Goal: Information Seeking & Learning: Check status

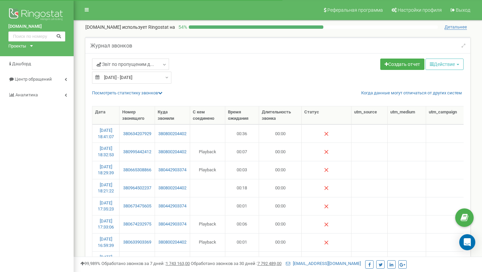
select select "100"
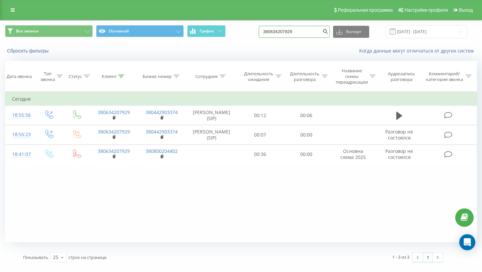
click at [279, 29] on input "380634207929" at bounding box center [294, 32] width 71 height 12
paste input "[PHONE_NUMBER]"
click at [316, 30] on input "[PHONE_NUMBER]" at bounding box center [294, 32] width 71 height 12
type input "380674891066"
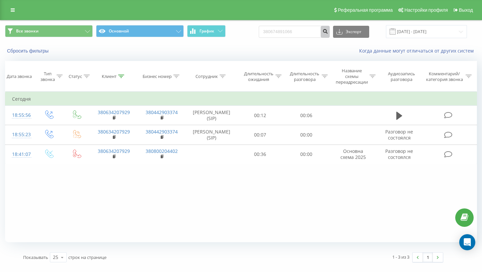
click at [328, 32] on icon "submit" at bounding box center [325, 30] width 6 height 4
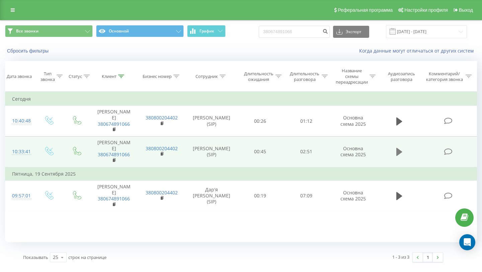
click at [397, 148] on icon at bounding box center [399, 152] width 6 height 8
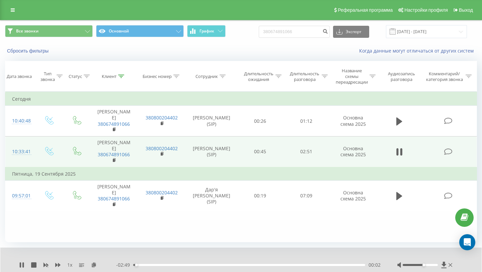
click at [425, 265] on div at bounding box center [419, 265] width 35 height 2
click at [177, 267] on div "- 02:30 00:21 00:21" at bounding box center [248, 265] width 264 height 7
click at [177, 266] on div "- 02:29 00:22 00:22" at bounding box center [248, 265] width 264 height 7
click at [177, 266] on div "00:22" at bounding box center [249, 265] width 232 height 2
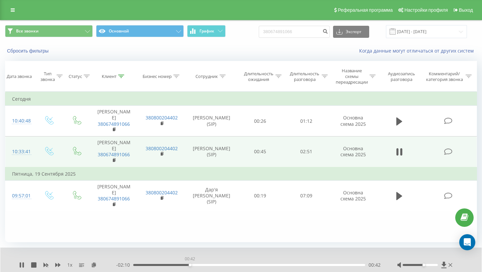
click at [190, 265] on div "00:42" at bounding box center [249, 265] width 232 height 2
click at [204, 265] on div "00:52" at bounding box center [249, 265] width 232 height 2
click at [210, 265] on div "00:53" at bounding box center [249, 265] width 232 height 2
click at [219, 266] on div "- 01:53 00:58 00:58" at bounding box center [248, 265] width 264 height 7
click at [220, 265] on div "00:58" at bounding box center [249, 265] width 232 height 2
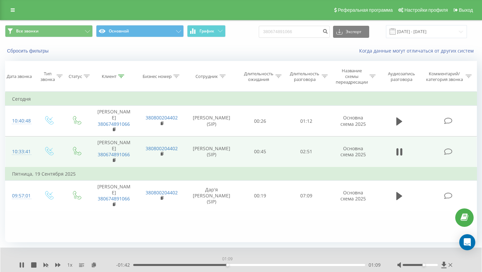
click at [227, 265] on div "01:09" at bounding box center [249, 265] width 232 height 2
click at [235, 266] on div "01:11" at bounding box center [249, 265] width 232 height 2
click at [22, 264] on icon at bounding box center [21, 264] width 5 height 5
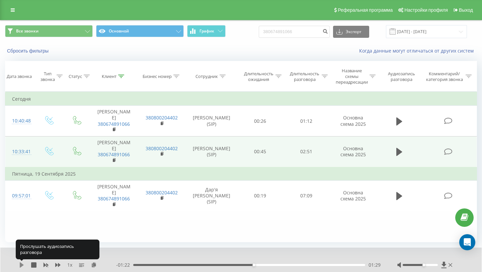
click at [22, 264] on icon at bounding box center [22, 264] width 4 height 5
click at [22, 264] on icon at bounding box center [21, 264] width 5 height 5
click at [22, 264] on icon at bounding box center [22, 264] width 4 height 5
click at [22, 264] on icon at bounding box center [21, 264] width 5 height 5
click at [22, 265] on icon at bounding box center [22, 264] width 4 height 5
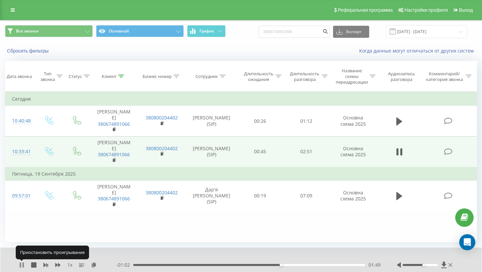
click at [22, 265] on icon at bounding box center [21, 264] width 5 height 5
click at [22, 265] on icon at bounding box center [22, 264] width 4 height 5
click at [292, 264] on div "01:53" at bounding box center [249, 265] width 232 height 2
click at [304, 264] on div "01:58" at bounding box center [249, 265] width 232 height 2
click at [313, 265] on div "02:07" at bounding box center [249, 265] width 232 height 2
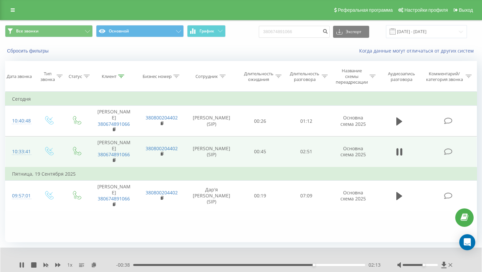
click at [321, 266] on div "- 00:38 02:13 02:13" at bounding box center [248, 265] width 264 height 7
click at [327, 264] on div "02:23" at bounding box center [249, 265] width 232 height 2
click at [339, 265] on div "02:33" at bounding box center [249, 265] width 232 height 2
click at [345, 265] on div "02:33" at bounding box center [249, 265] width 232 height 2
click at [21, 266] on icon at bounding box center [21, 264] width 5 height 5
